Goal: Find specific page/section: Find specific page/section

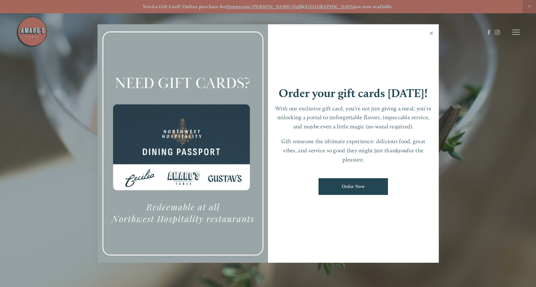
click at [430, 34] on link "Close" at bounding box center [432, 34] width 12 height 18
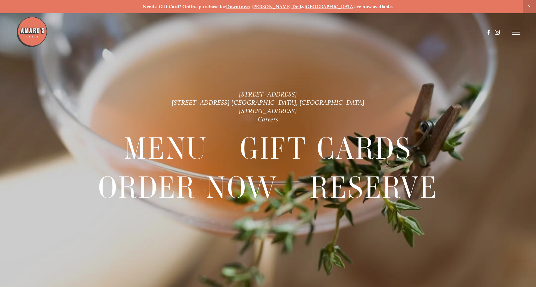
click at [523, 34] on div at bounding box center [268, 143] width 536 height 287
click at [520, 32] on icon at bounding box center [517, 32] width 8 height 6
click at [489, 32] on span "Careers" at bounding box center [494, 31] width 16 height 5
click at [516, 34] on icon at bounding box center [517, 32] width 8 height 6
click at [395, 32] on span "Menu" at bounding box center [395, 31] width 12 height 5
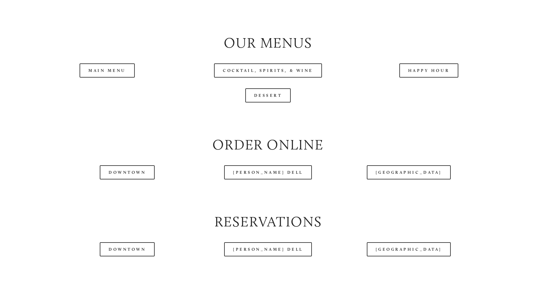
scroll to position [695, 0]
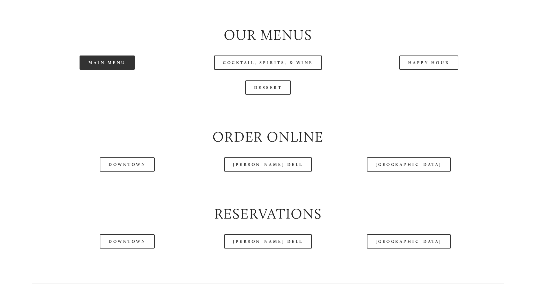
click at [94, 68] on link "Main Menu" at bounding box center [107, 63] width 55 height 14
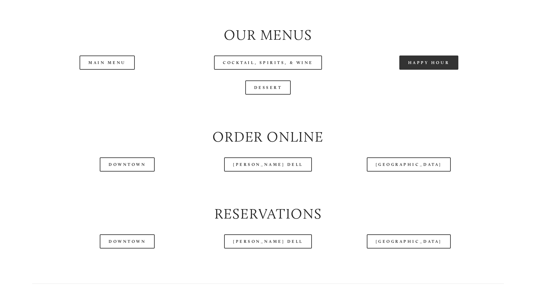
click at [412, 62] on link "Happy Hour" at bounding box center [429, 63] width 59 height 14
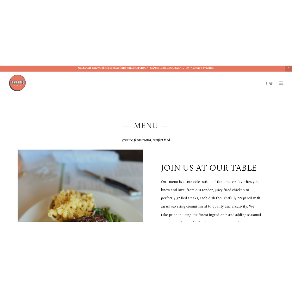
scroll to position [0, 0]
